Goal: Navigation & Orientation: Find specific page/section

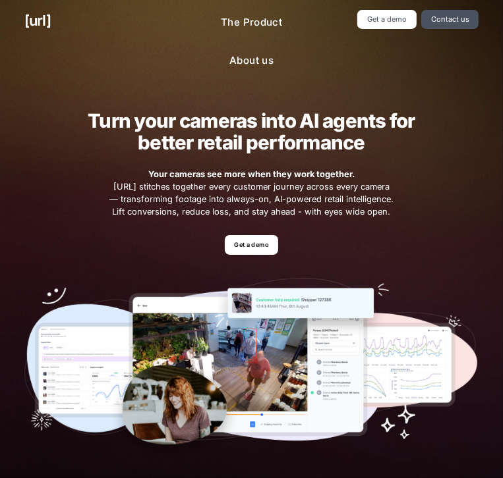
click at [387, 148] on h2 "Turn your cameras into AI agents for better retail performance" at bounding box center [251, 131] width 365 height 43
click at [248, 72] on link "About us" at bounding box center [251, 61] width 65 height 26
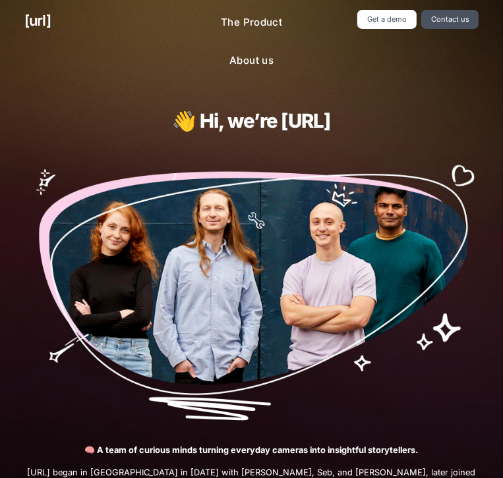
click at [329, 74] on div "[URL] The Product About us Get a demo Contact us" at bounding box center [251, 41] width 503 height 83
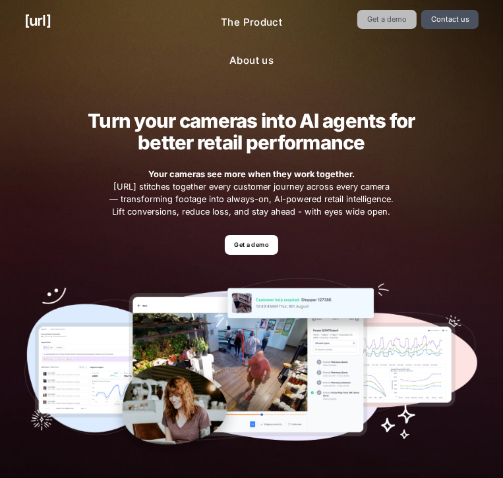
click at [392, 12] on link "Get a demo" at bounding box center [386, 19] width 59 height 19
